Goal: Find specific page/section: Find specific page/section

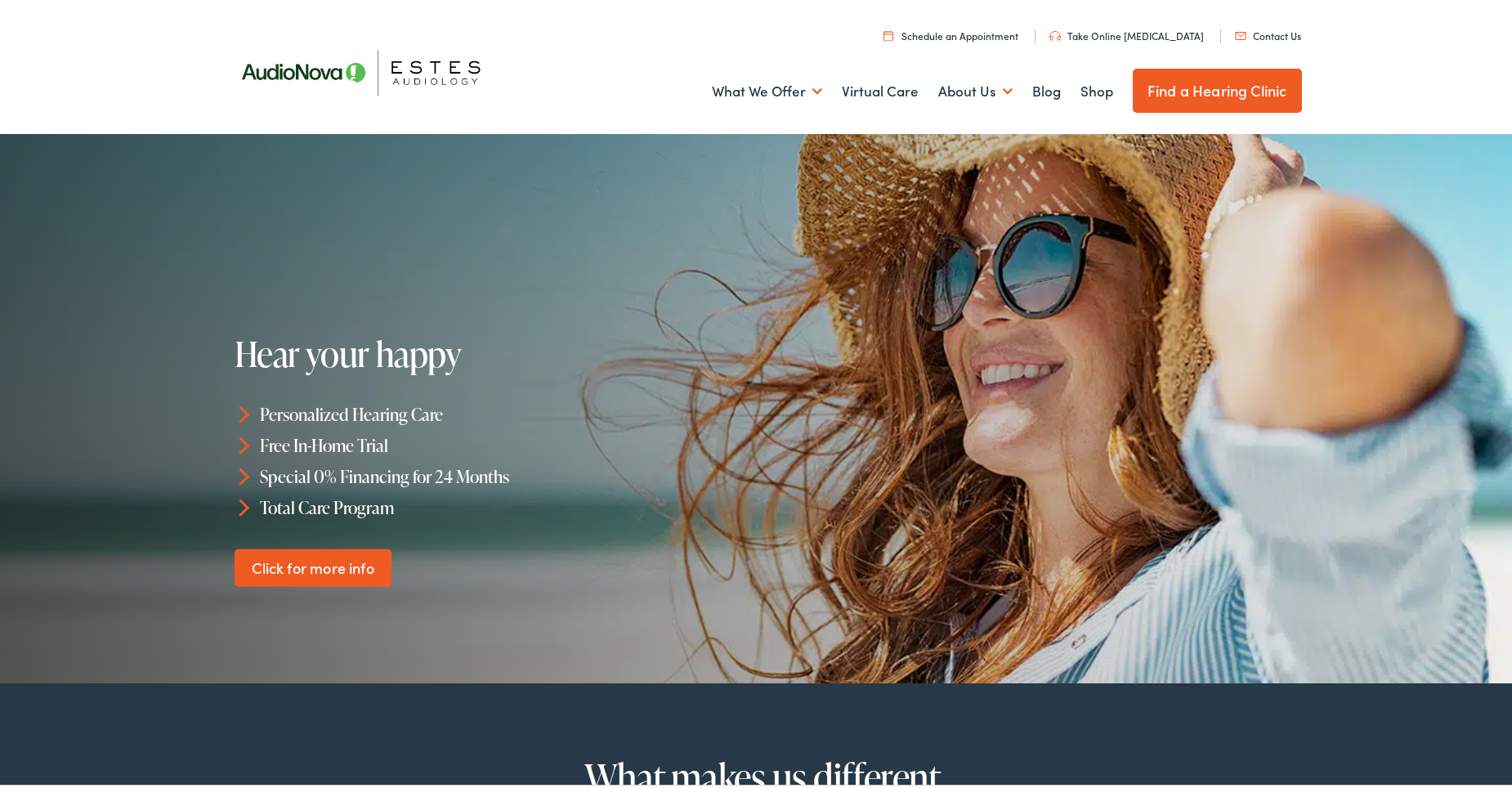
click at [1208, 85] on link "Find a Hearing Clinic" at bounding box center [1217, 88] width 169 height 44
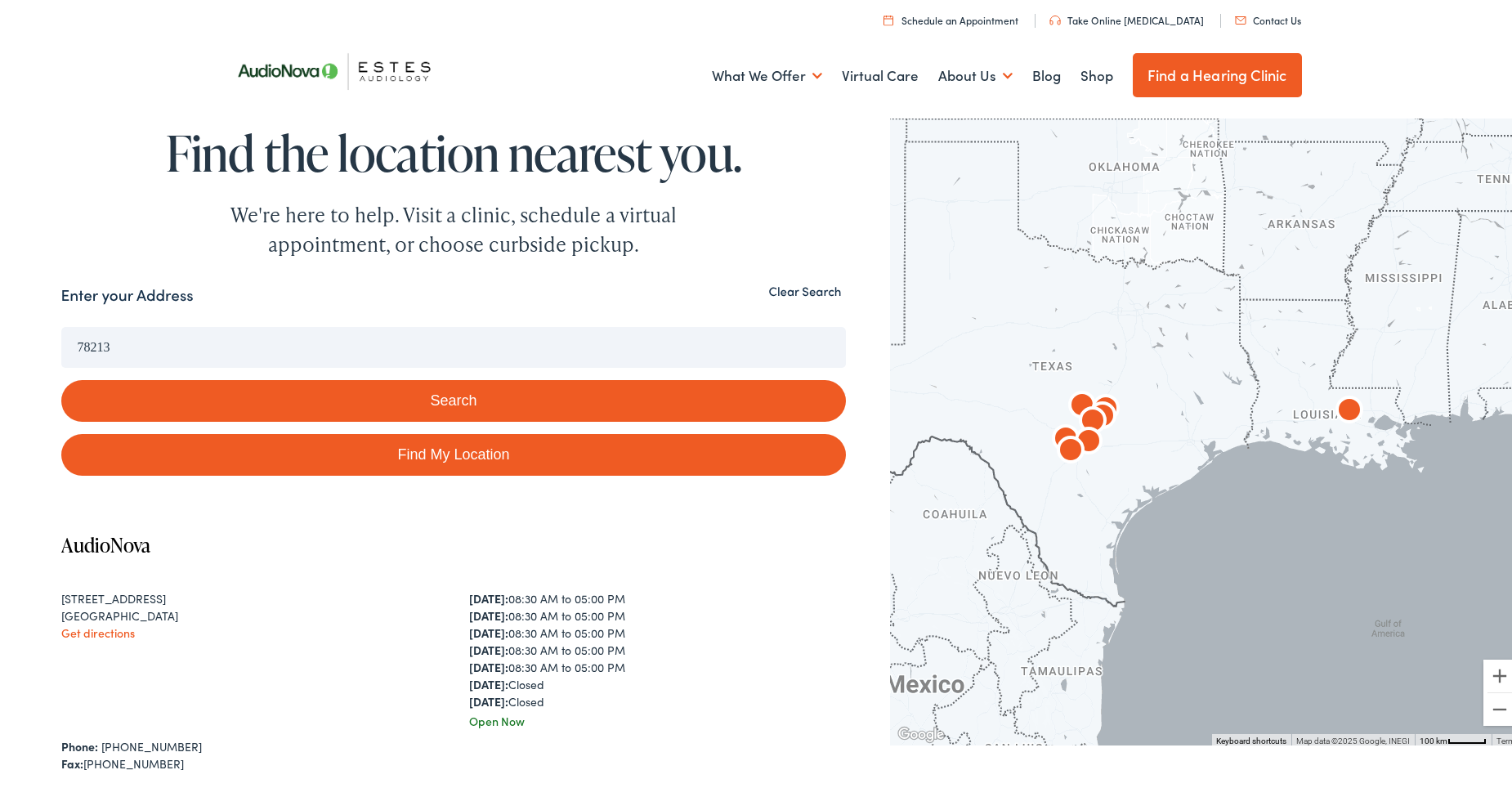
type input "[GEOGRAPHIC_DATA], [GEOGRAPHIC_DATA]"
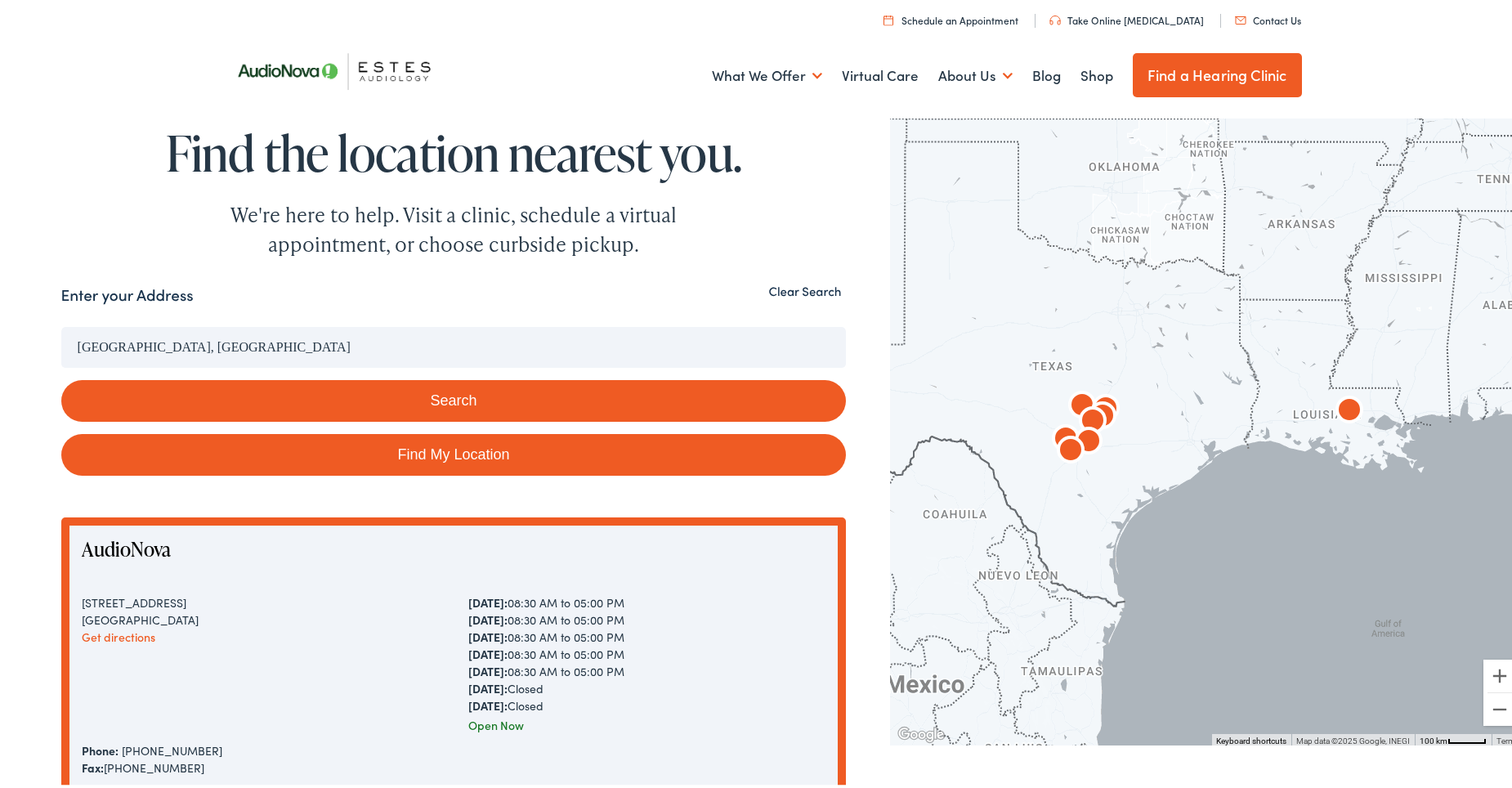
click at [472, 397] on button "Search" at bounding box center [454, 397] width 785 height 42
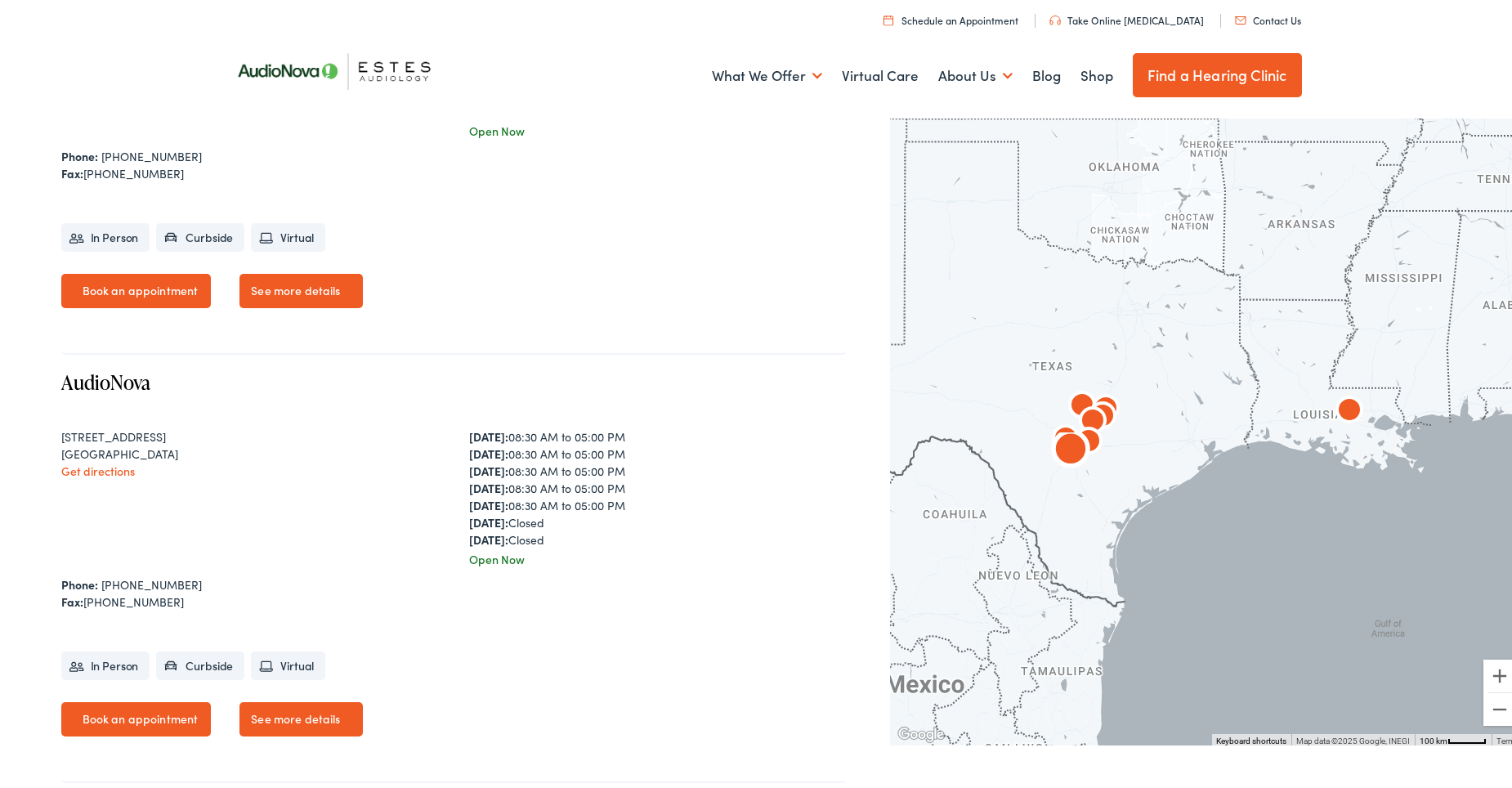
scroll to position [3187, 0]
